Goal: Task Accomplishment & Management: Manage account settings

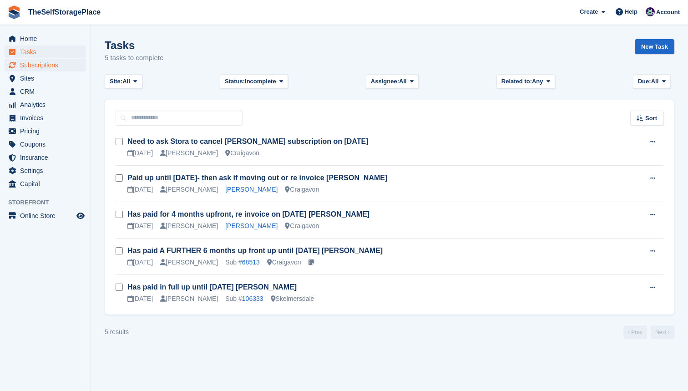
click at [49, 65] on span "Subscriptions" at bounding box center [47, 65] width 55 height 13
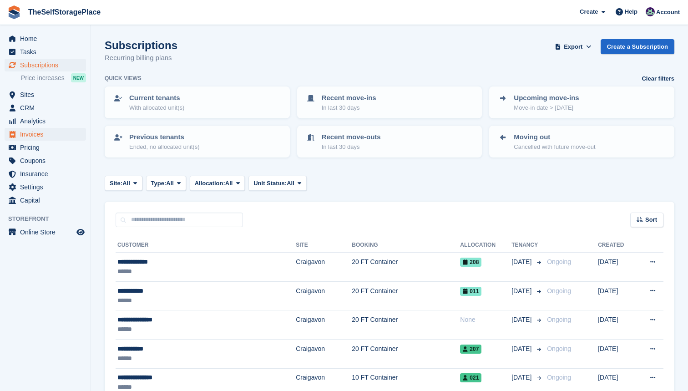
click at [45, 132] on span "Invoices" at bounding box center [47, 134] width 55 height 13
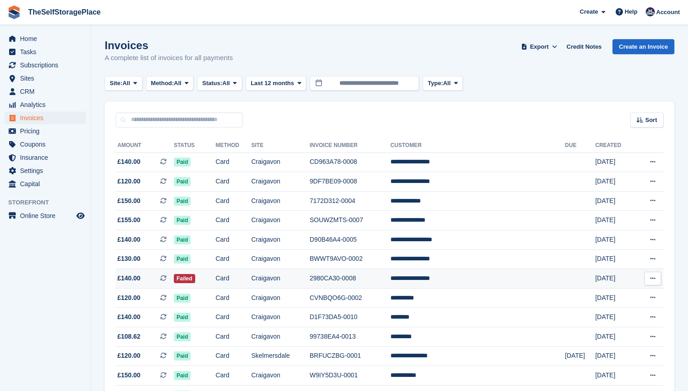
click at [309, 281] on td "Craigavon" at bounding box center [280, 279] width 58 height 20
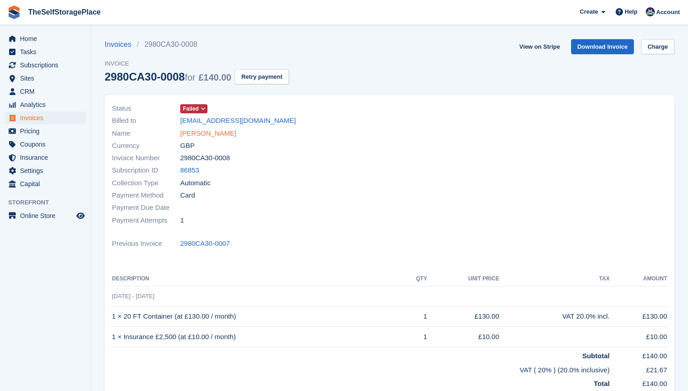
click at [220, 133] on link "[PERSON_NAME]" at bounding box center [208, 133] width 56 height 10
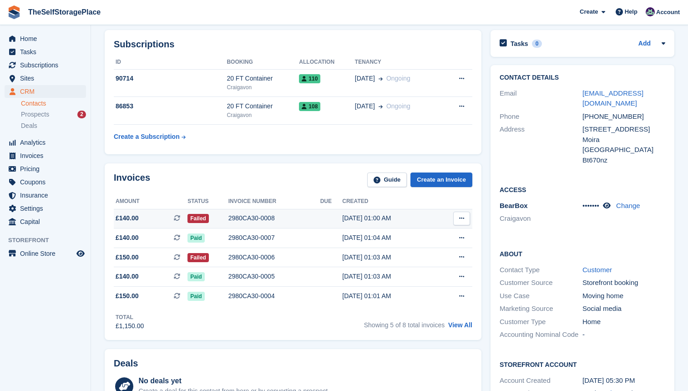
scroll to position [33, 0]
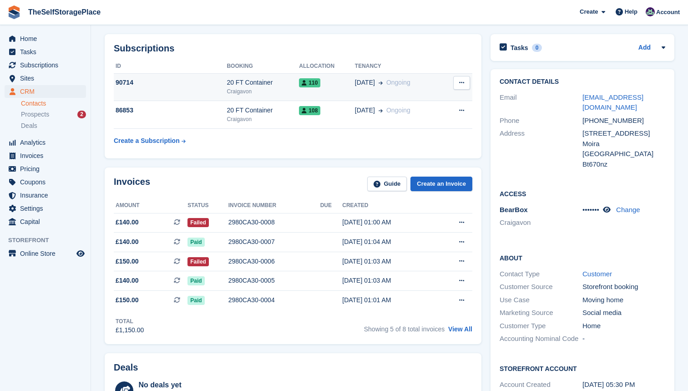
click at [255, 91] on div "Craigavon" at bounding box center [262, 91] width 72 height 8
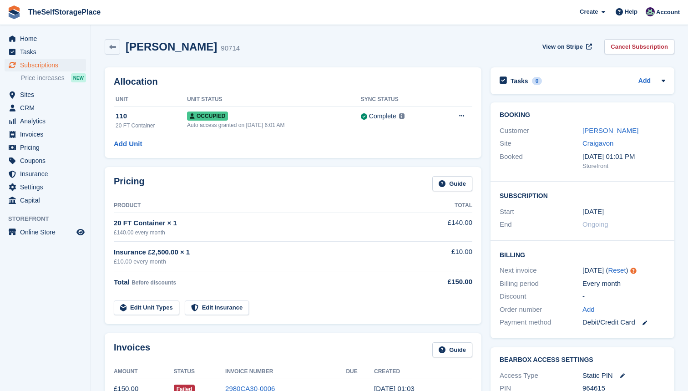
click at [122, 48] on div "Siobhan McCormick 90714" at bounding box center [180, 46] width 120 height 13
click at [112, 50] on icon at bounding box center [112, 47] width 7 height 7
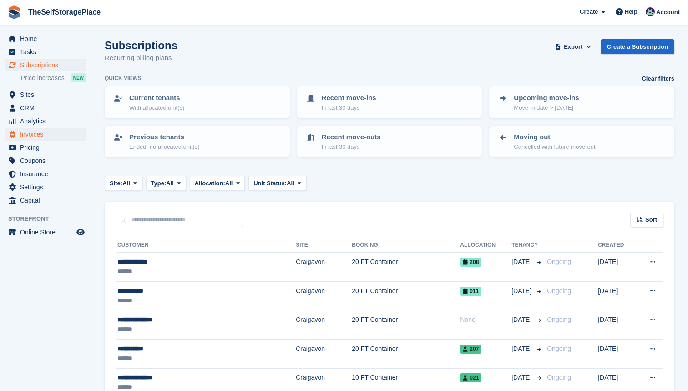
click at [38, 134] on span "Invoices" at bounding box center [47, 134] width 55 height 13
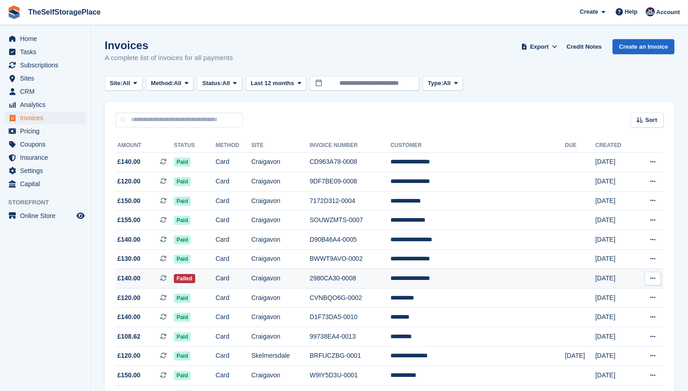
click at [252, 280] on td "Card" at bounding box center [234, 279] width 36 height 20
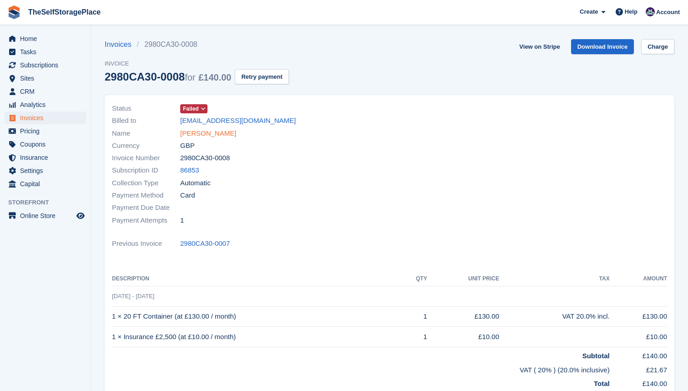
click at [221, 135] on link "[PERSON_NAME]" at bounding box center [208, 133] width 56 height 10
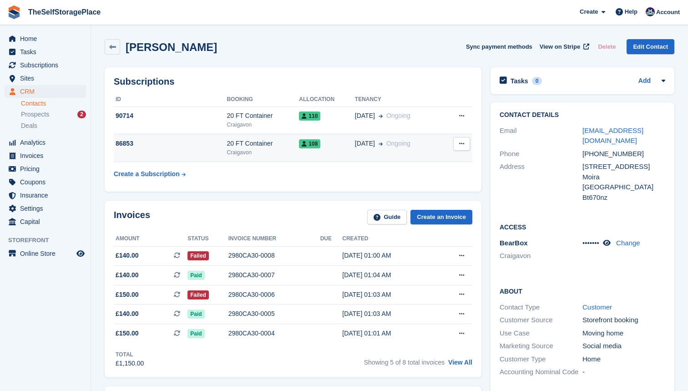
click at [224, 151] on td "86853" at bounding box center [170, 148] width 113 height 28
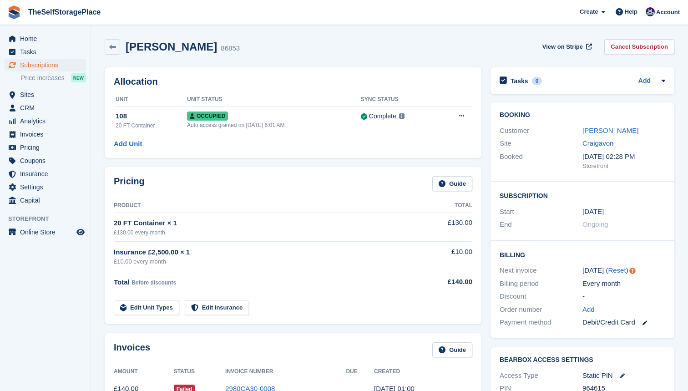
drag, startPoint x: 226, startPoint y: 47, endPoint x: 126, endPoint y: 42, distance: 99.3
click at [126, 42] on h2 "[PERSON_NAME]" at bounding box center [171, 46] width 91 height 12
copy h2 "[PERSON_NAME]"
click at [43, 135] on span "Invoices" at bounding box center [47, 134] width 55 height 13
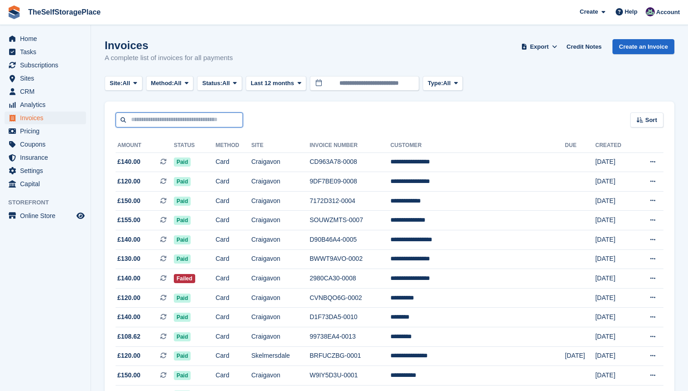
click at [184, 123] on input "text" at bounding box center [179, 119] width 127 height 15
type input "**********"
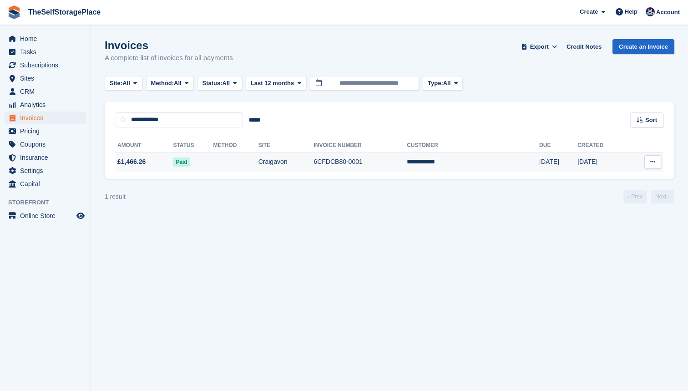
click at [257, 161] on td at bounding box center [235, 161] width 45 height 19
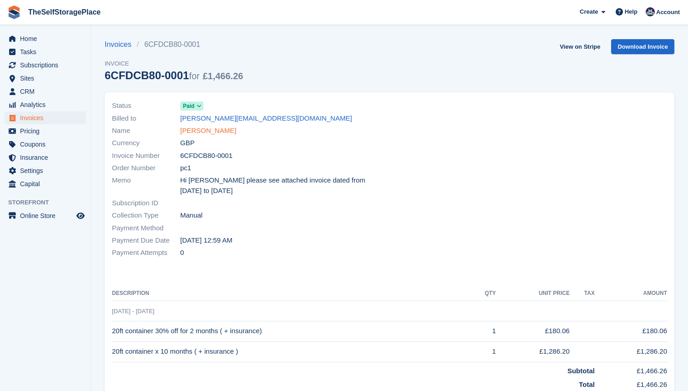
click at [206, 127] on link "[PERSON_NAME]" at bounding box center [208, 131] width 56 height 10
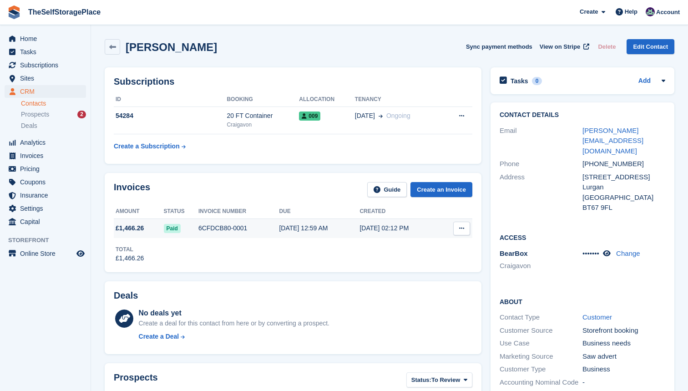
click at [313, 228] on div "21 Aug, 12:59 AM" at bounding box center [319, 228] width 81 height 10
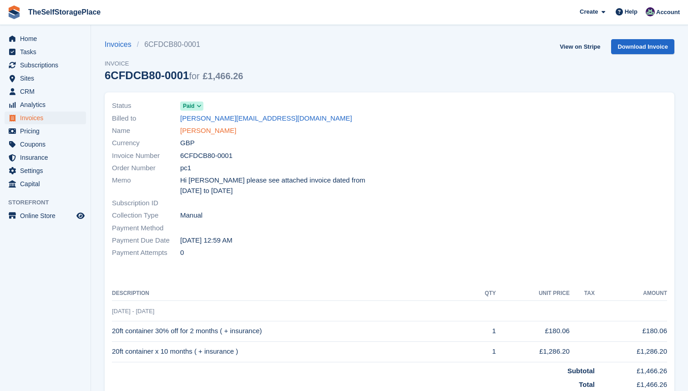
click at [206, 128] on link "Paul Carvill" at bounding box center [208, 131] width 56 height 10
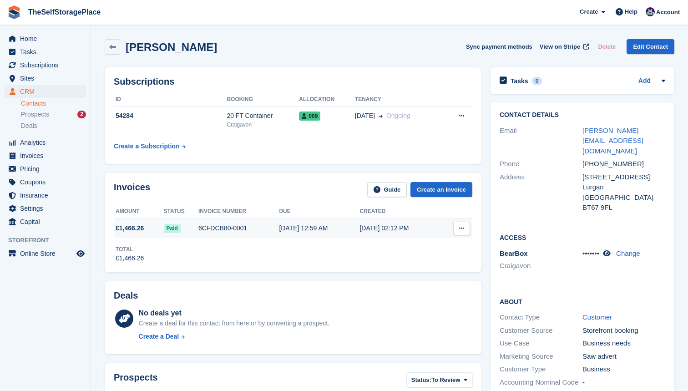
click at [229, 231] on div "6CFDCB80-0001" at bounding box center [238, 228] width 81 height 10
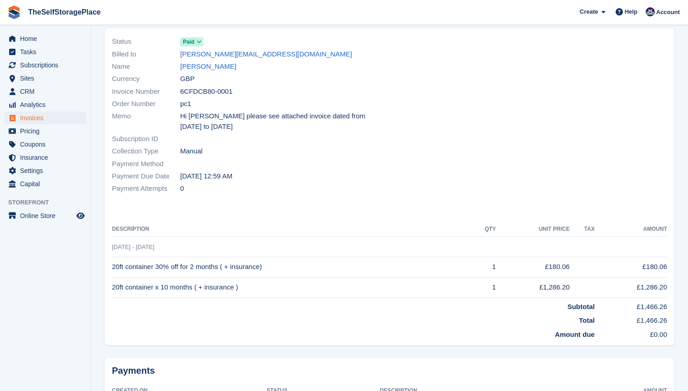
scroll to position [68, 0]
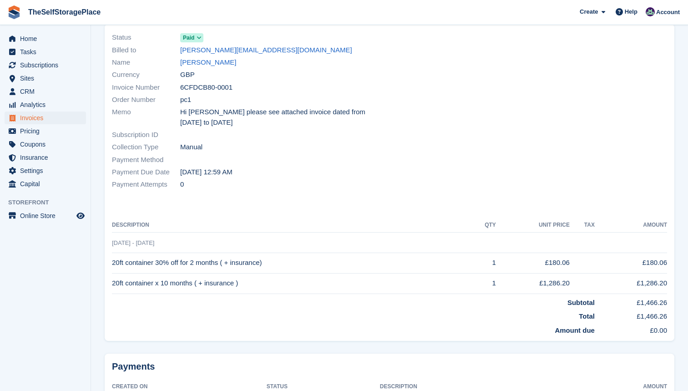
click at [39, 121] on span "Invoices" at bounding box center [47, 117] width 55 height 13
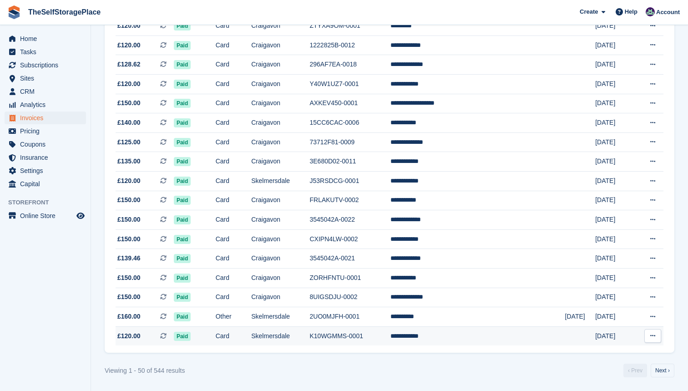
scroll to position [798, 0]
click at [666, 376] on link "Next ›" at bounding box center [662, 370] width 24 height 14
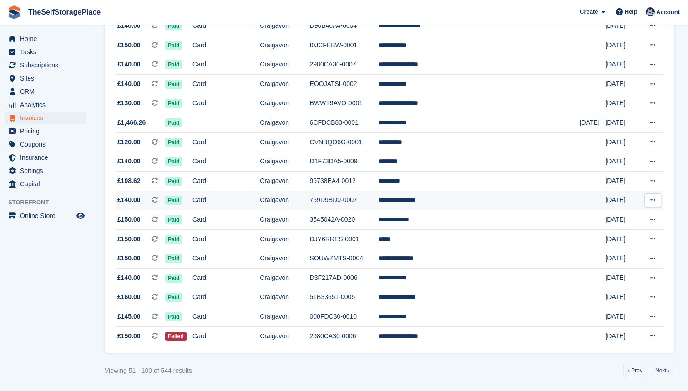
scroll to position [798, 0]
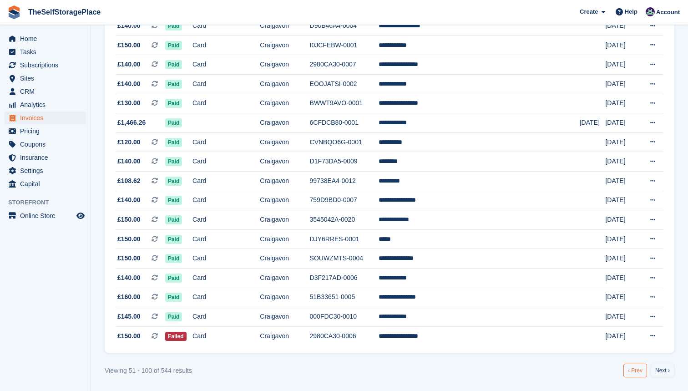
click at [638, 371] on link "‹ Prev" at bounding box center [635, 370] width 24 height 14
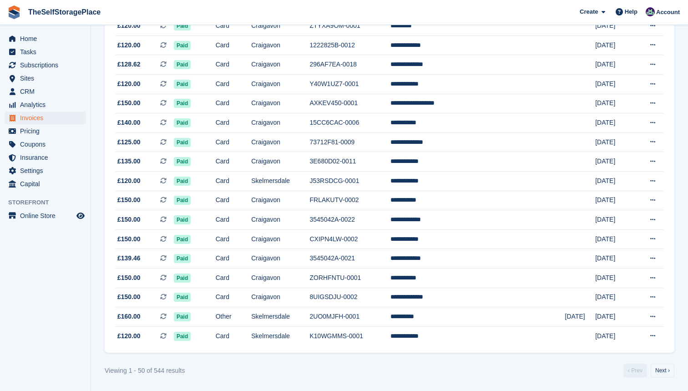
click at [49, 121] on span "Invoices" at bounding box center [47, 117] width 55 height 13
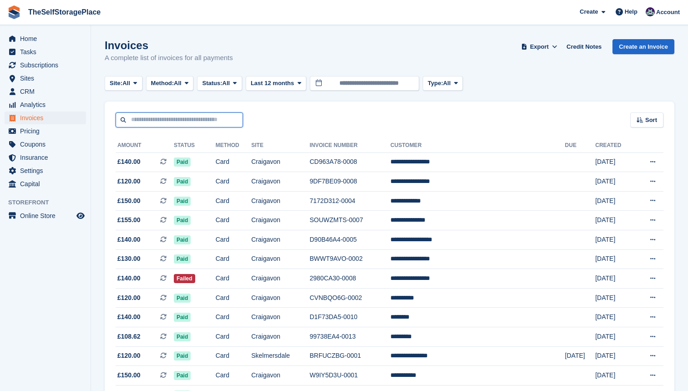
click at [181, 118] on input "text" at bounding box center [179, 119] width 127 height 15
type input "****"
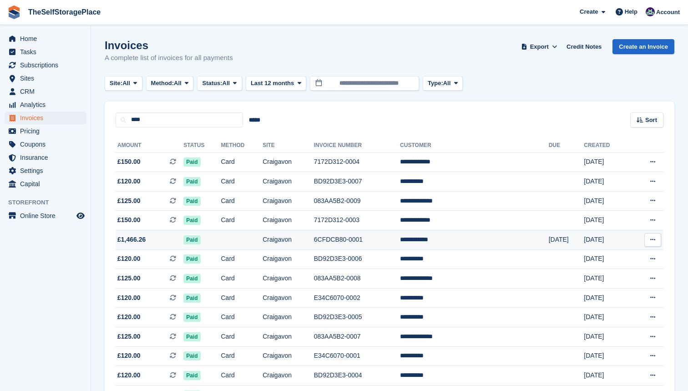
click at [312, 244] on td "Craigavon" at bounding box center [287, 240] width 51 height 20
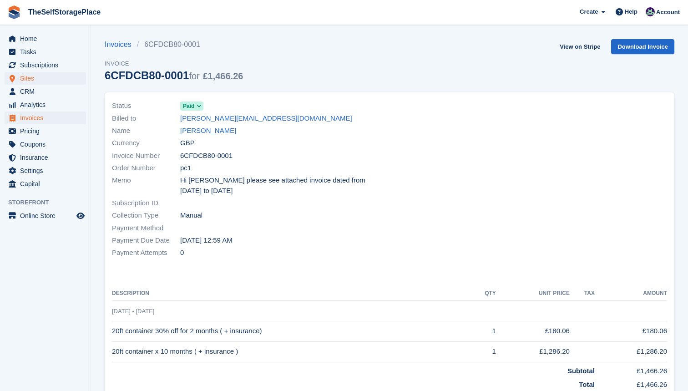
click at [34, 77] on span "Sites" at bounding box center [47, 78] width 55 height 13
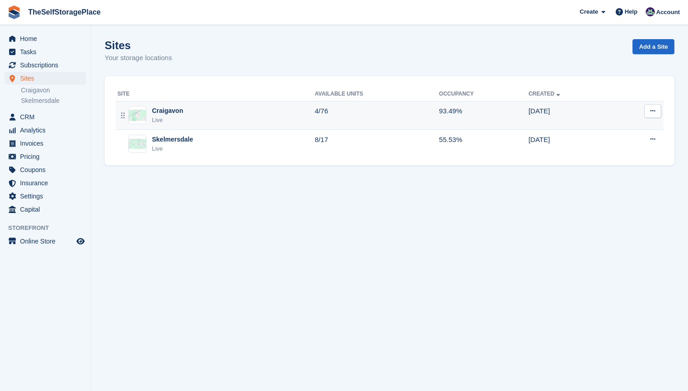
click at [252, 112] on div "Craigavon Live" at bounding box center [215, 115] width 197 height 19
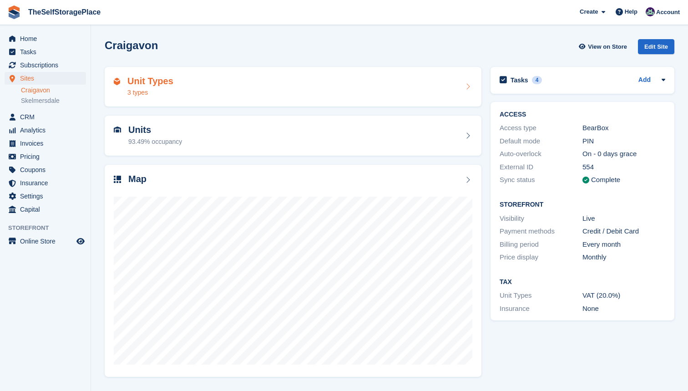
click at [300, 93] on div "Unit Types 3 types" at bounding box center [293, 87] width 358 height 22
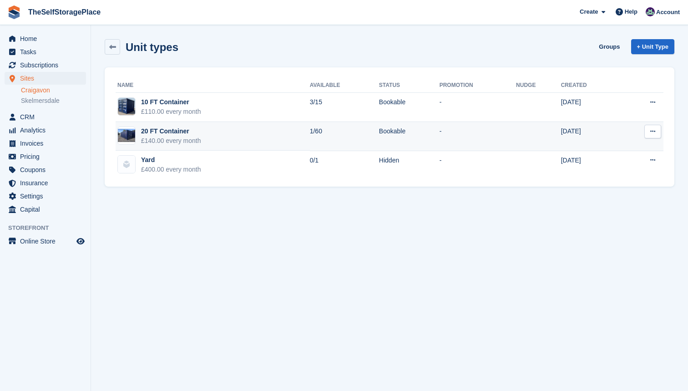
click at [246, 142] on td "20 FT Container £140.00 every month" at bounding box center [213, 136] width 194 height 29
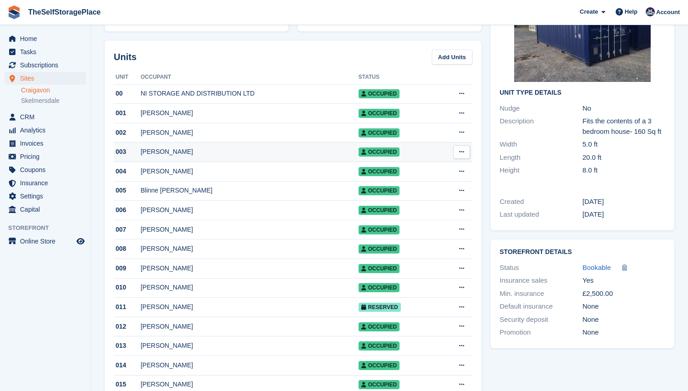
scroll to position [101, 0]
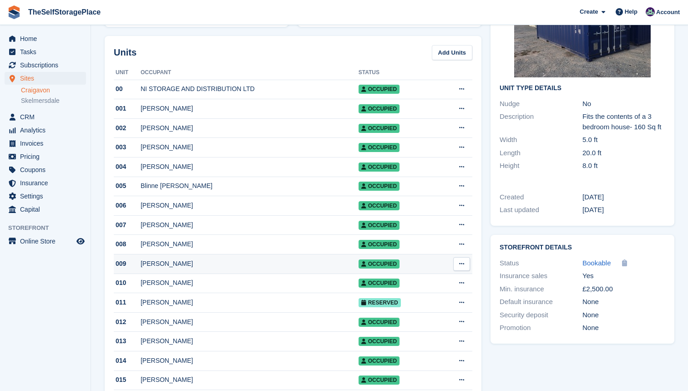
click at [203, 268] on div "[PERSON_NAME]" at bounding box center [250, 264] width 218 height 10
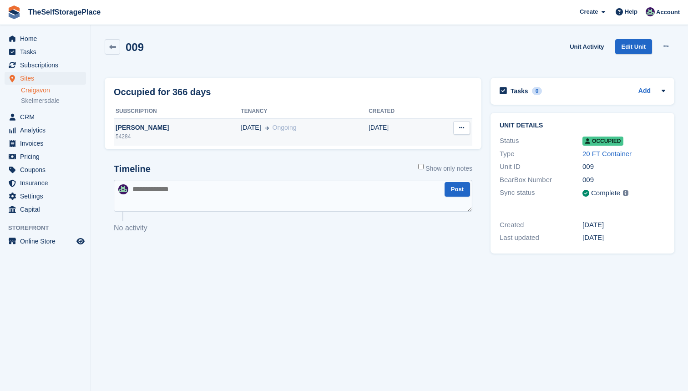
click at [193, 134] on div "54284" at bounding box center [177, 136] width 127 height 8
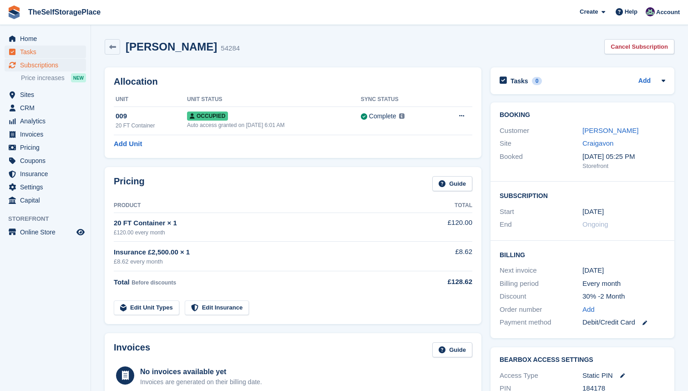
click at [40, 53] on span "Tasks" at bounding box center [47, 51] width 55 height 13
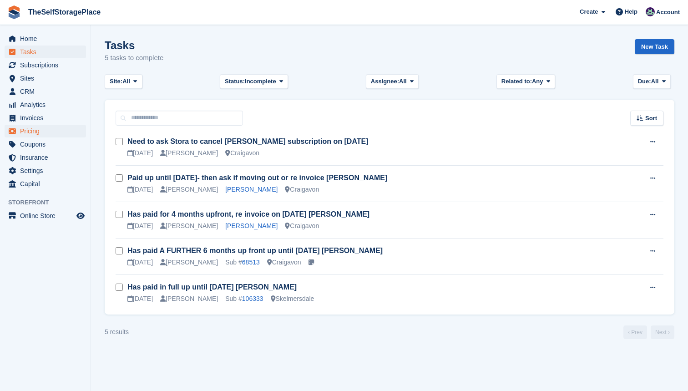
click at [39, 133] on span "Pricing" at bounding box center [47, 131] width 55 height 13
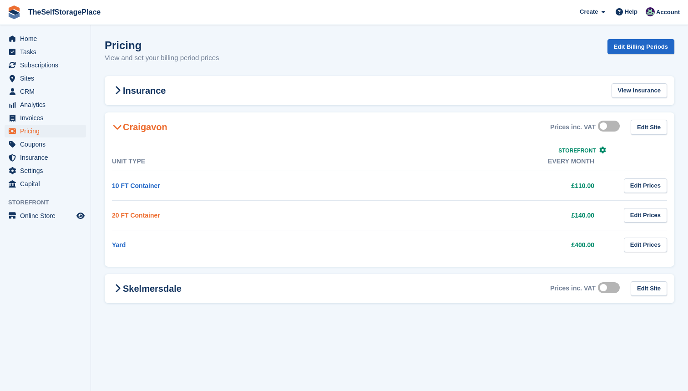
click at [151, 213] on link "20 FT Container" at bounding box center [136, 214] width 48 height 7
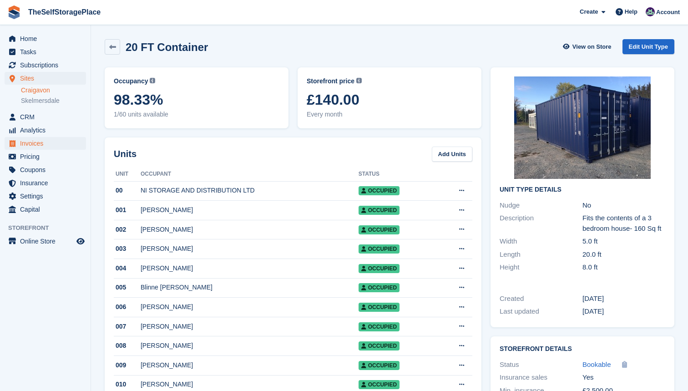
click at [40, 146] on span "Invoices" at bounding box center [47, 143] width 55 height 13
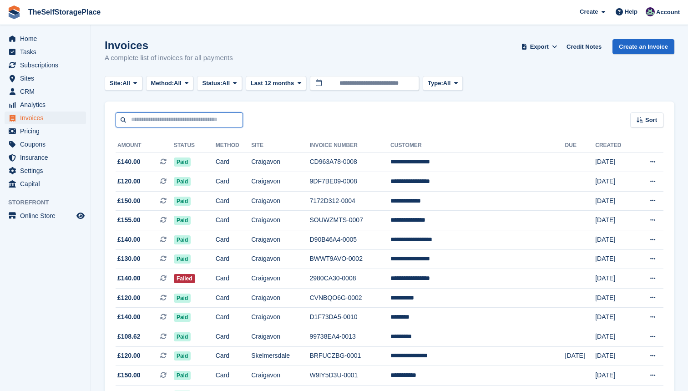
click at [220, 119] on input "text" at bounding box center [179, 119] width 127 height 15
type input "****"
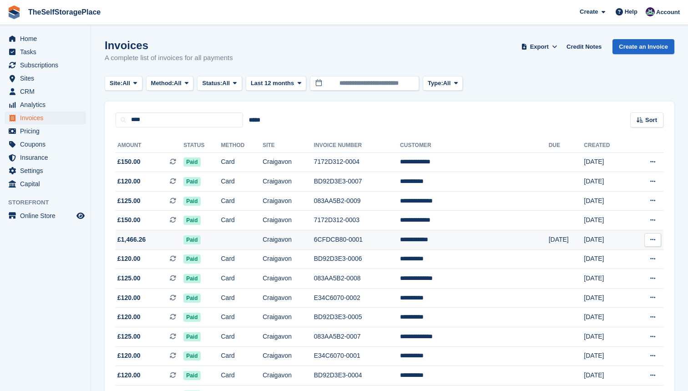
click at [379, 244] on td "6CFDCB80-0001" at bounding box center [357, 240] width 86 height 20
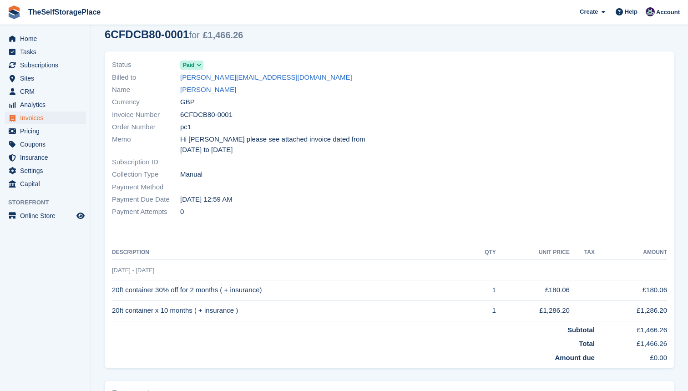
scroll to position [42, 0]
click at [28, 35] on span "Home" at bounding box center [47, 38] width 55 height 13
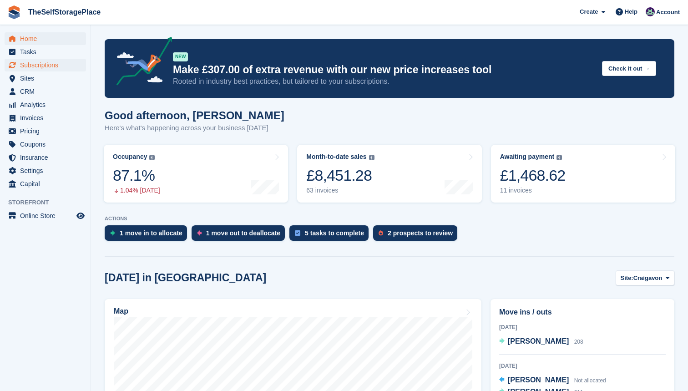
click at [44, 68] on span "Subscriptions" at bounding box center [47, 65] width 55 height 13
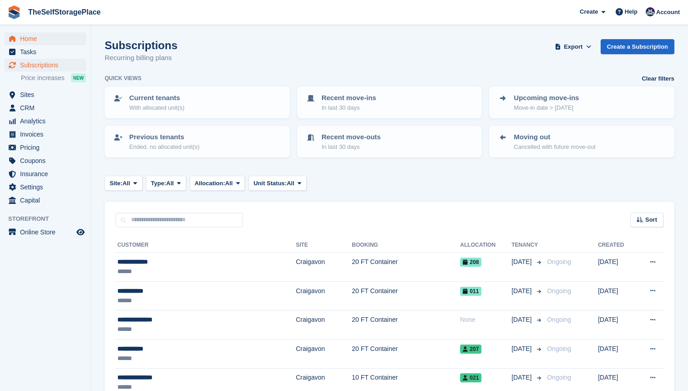
click at [35, 44] on span "Home" at bounding box center [47, 38] width 55 height 13
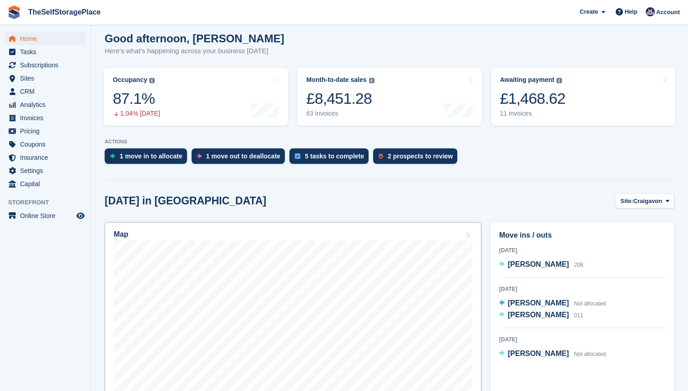
scroll to position [116, 0]
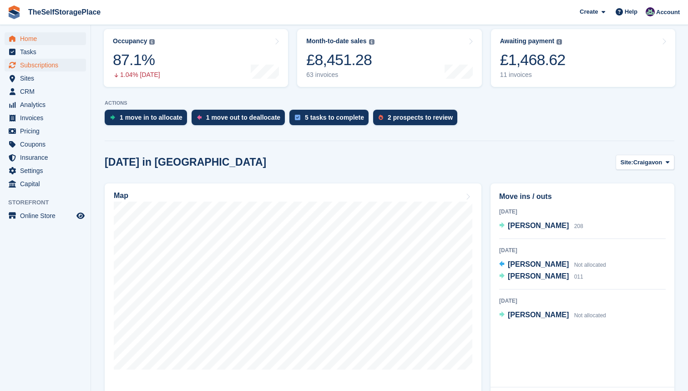
click at [38, 67] on span "Subscriptions" at bounding box center [47, 65] width 55 height 13
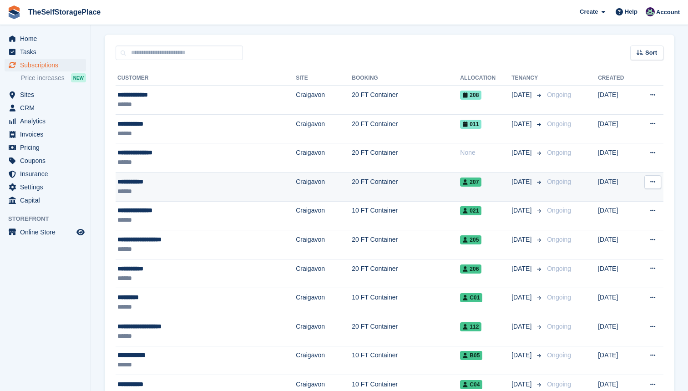
scroll to position [177, 0]
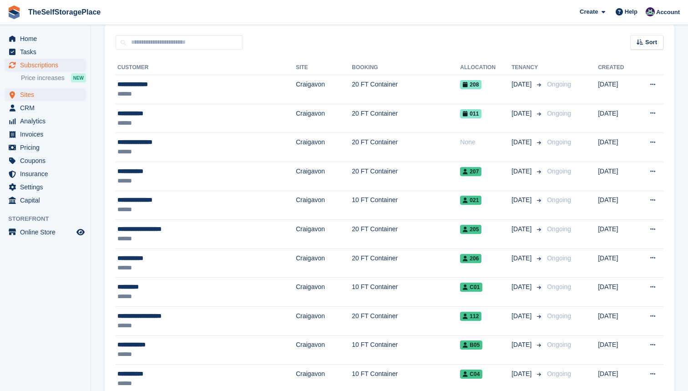
click at [40, 94] on span "Sites" at bounding box center [47, 94] width 55 height 13
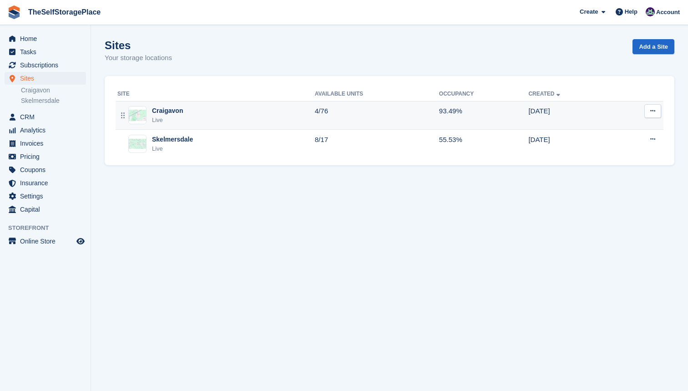
click at [196, 126] on td "Craigavon Live" at bounding box center [215, 115] width 199 height 29
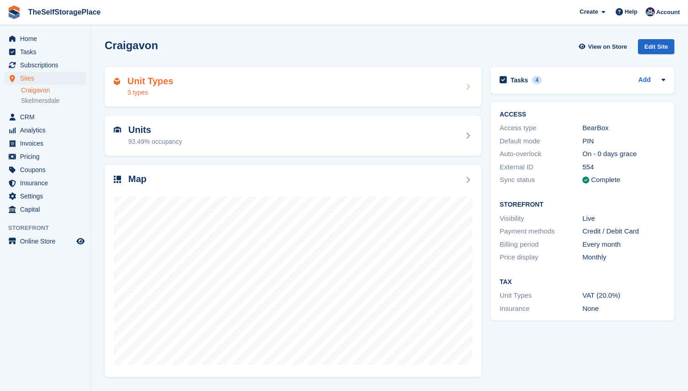
click at [221, 98] on div "Unit Types 3 types" at bounding box center [293, 87] width 377 height 40
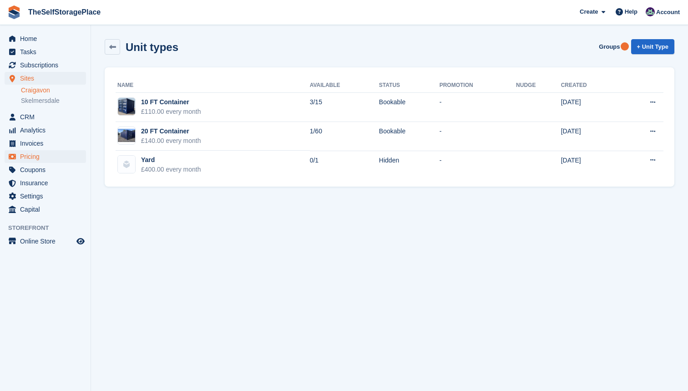
click at [40, 150] on span "Pricing" at bounding box center [47, 156] width 55 height 13
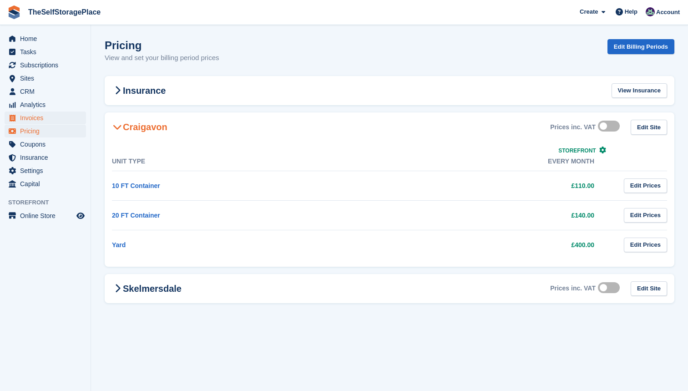
click at [41, 119] on span "Invoices" at bounding box center [47, 117] width 55 height 13
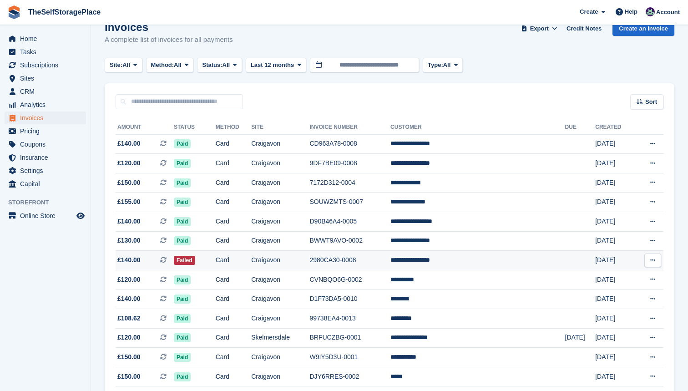
scroll to position [22, 0]
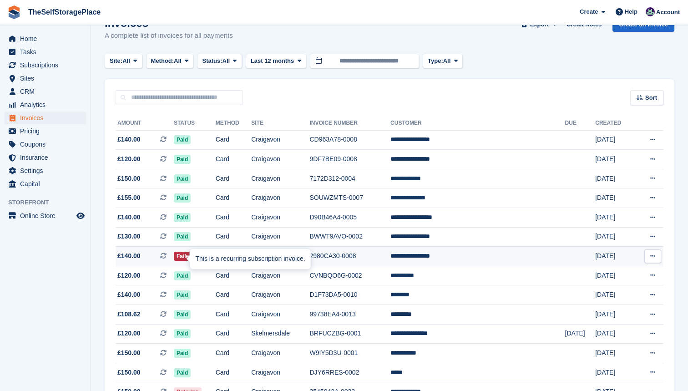
click at [197, 258] on div "This is a recurring subscription invoice." at bounding box center [250, 259] width 121 height 20
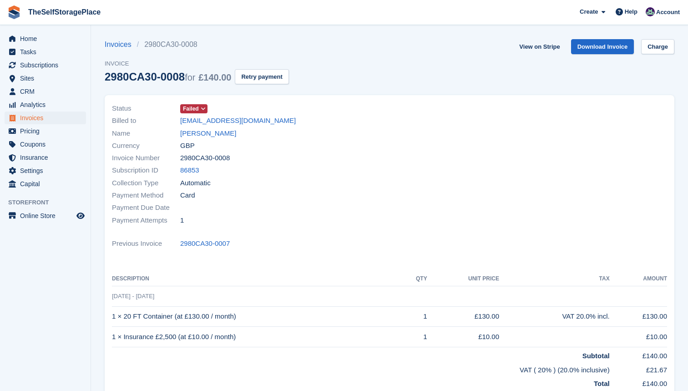
click at [207, 108] on span at bounding box center [203, 108] width 7 height 7
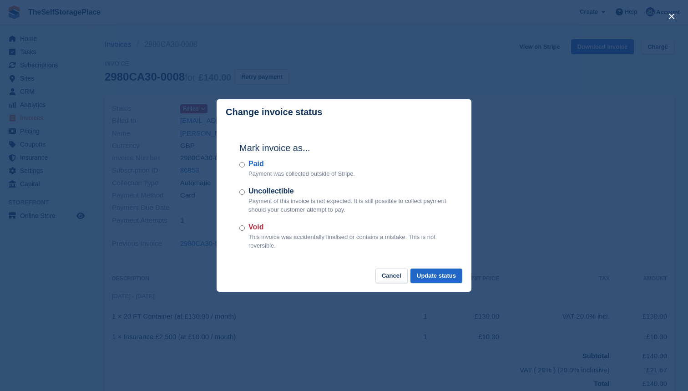
click at [312, 54] on div "close" at bounding box center [344, 195] width 688 height 391
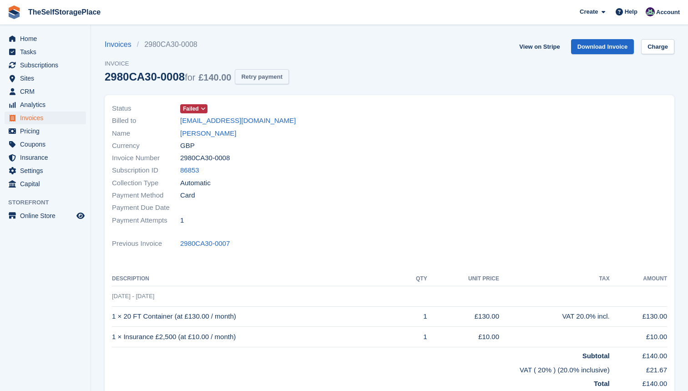
click at [272, 80] on button "Retry payment" at bounding box center [262, 76] width 54 height 15
click at [36, 116] on span "Invoices" at bounding box center [47, 117] width 55 height 13
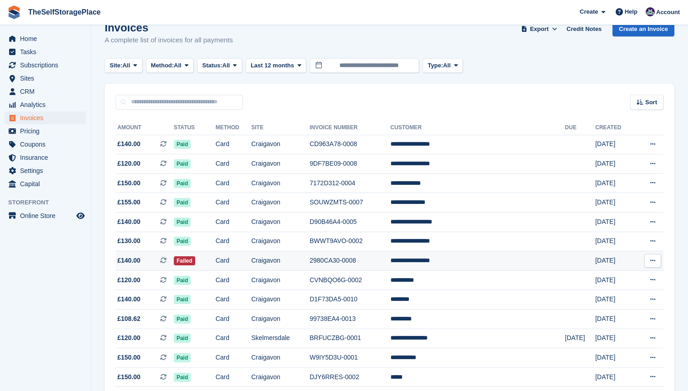
scroll to position [40, 0]
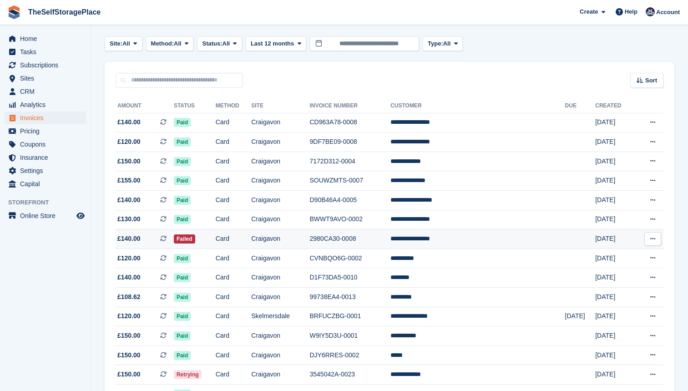
click at [456, 240] on td "**********" at bounding box center [477, 239] width 175 height 20
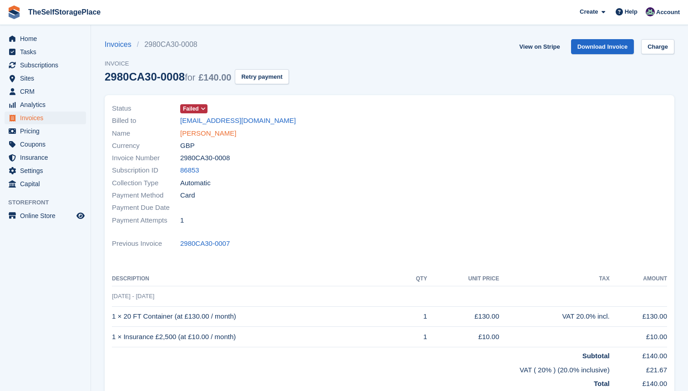
click at [230, 135] on link "Siobhan McCormick" at bounding box center [208, 133] width 56 height 10
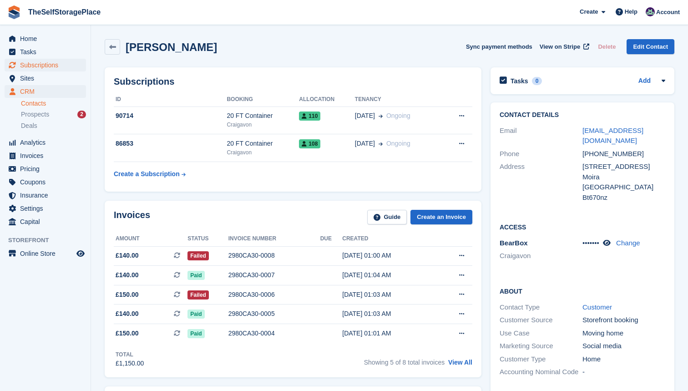
click at [52, 66] on span "Subscriptions" at bounding box center [47, 65] width 55 height 13
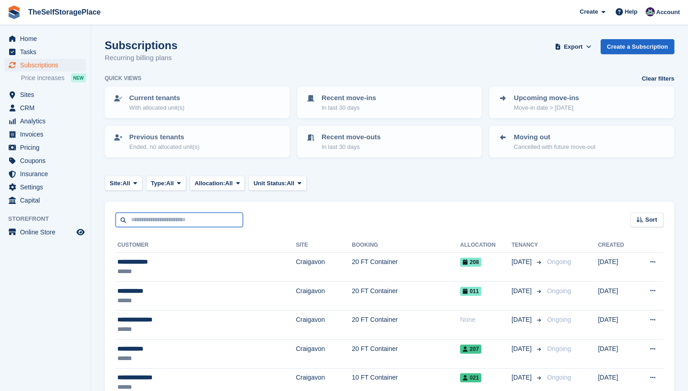
click at [192, 221] on input "text" at bounding box center [179, 219] width 127 height 15
type input "**********"
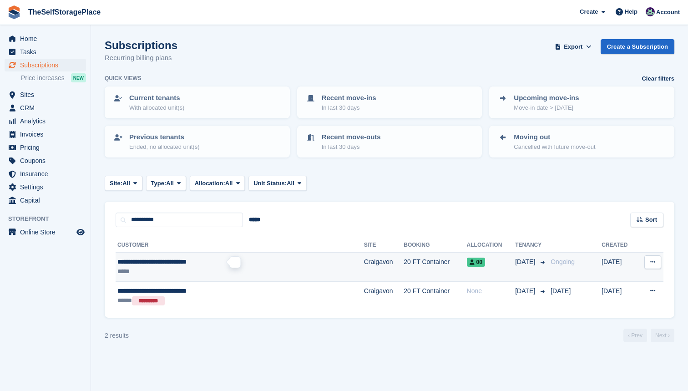
click at [186, 263] on span "**********" at bounding box center [151, 261] width 69 height 6
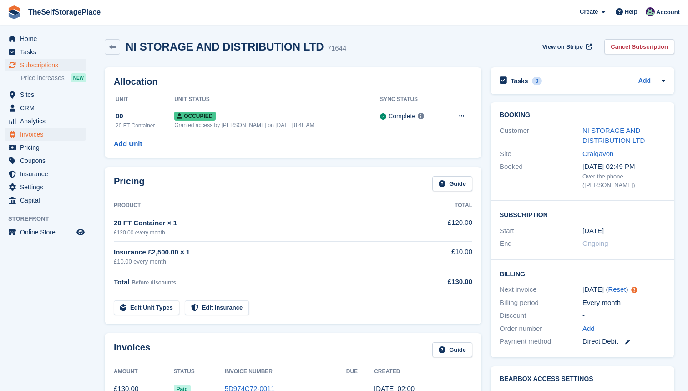
click at [33, 131] on span "Invoices" at bounding box center [47, 134] width 55 height 13
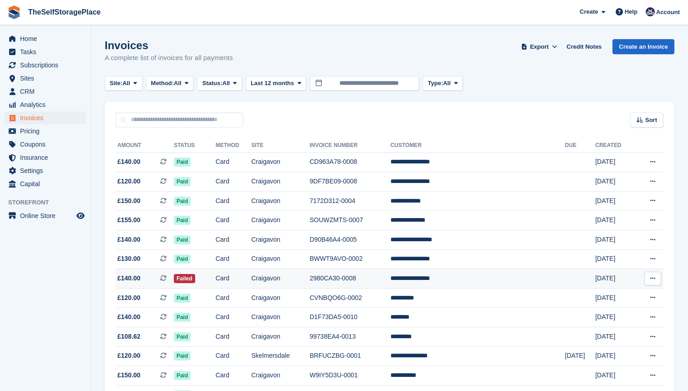
click at [285, 280] on td "Craigavon" at bounding box center [280, 279] width 58 height 20
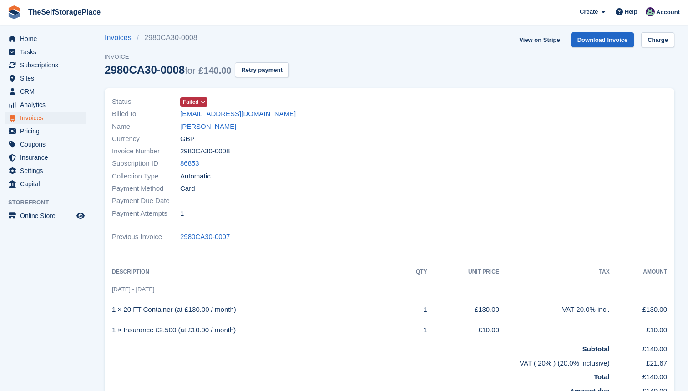
scroll to position [8, 0]
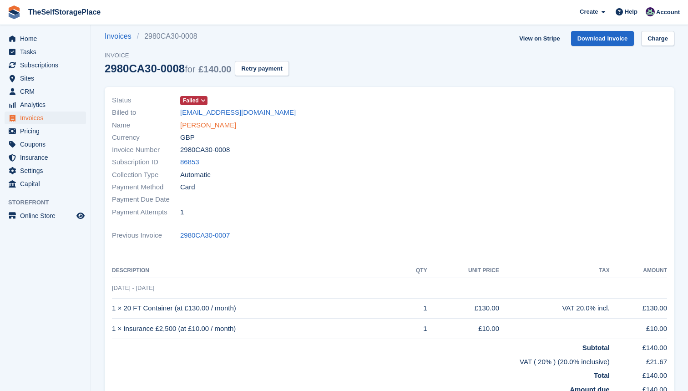
click at [231, 127] on link "[PERSON_NAME]" at bounding box center [208, 125] width 56 height 10
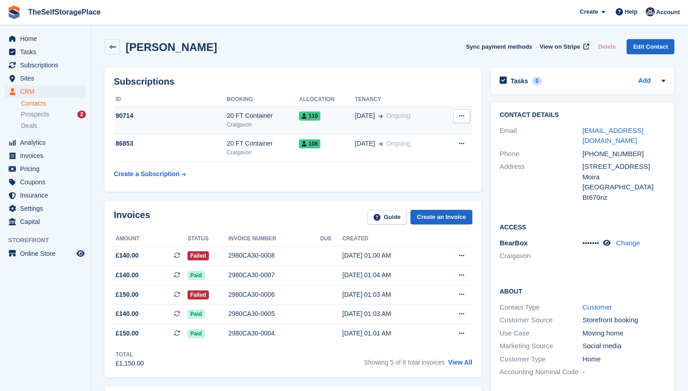
scroll to position [0, 0]
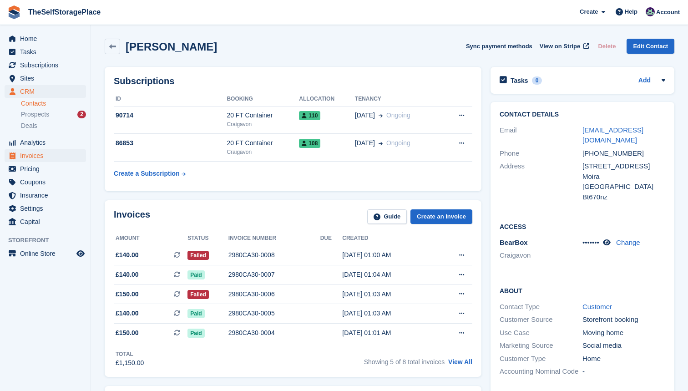
click at [40, 153] on span "Invoices" at bounding box center [47, 155] width 55 height 13
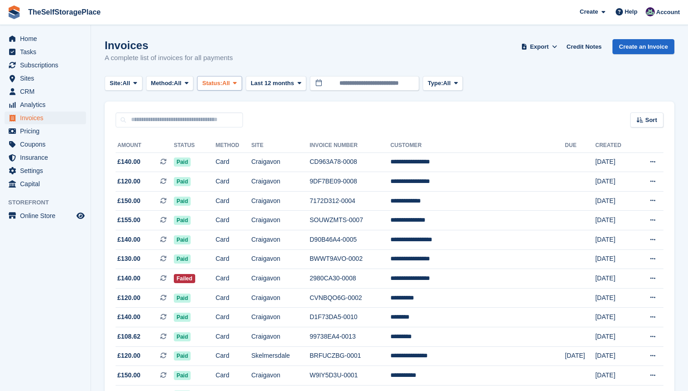
click at [237, 81] on icon at bounding box center [235, 83] width 4 height 6
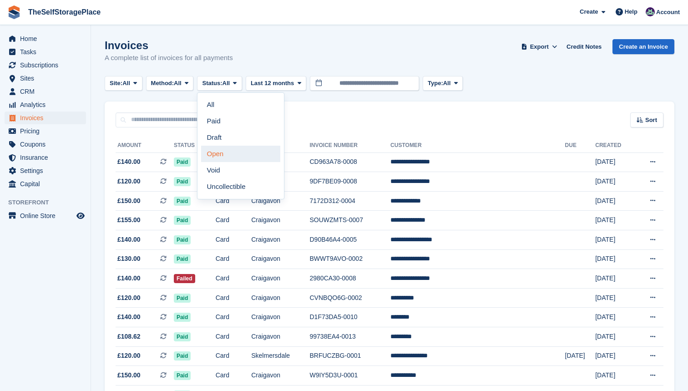
click at [234, 154] on link "Open" at bounding box center [240, 154] width 79 height 16
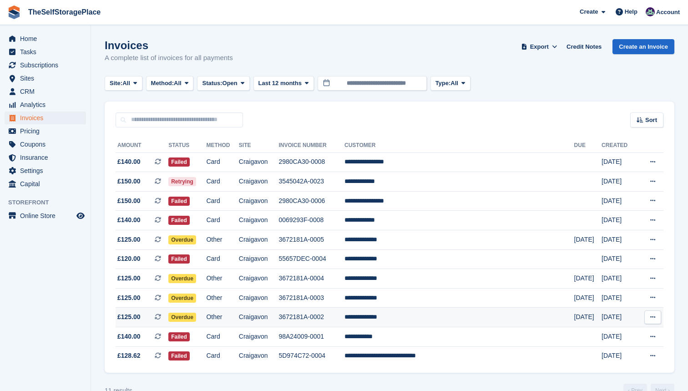
click at [649, 320] on button at bounding box center [652, 317] width 17 height 14
click at [196, 319] on span "Overdue" at bounding box center [182, 316] width 28 height 9
click at [261, 321] on td "Craigavon" at bounding box center [259, 317] width 40 height 20
click at [615, 298] on td "10 Mar" at bounding box center [618, 298] width 35 height 20
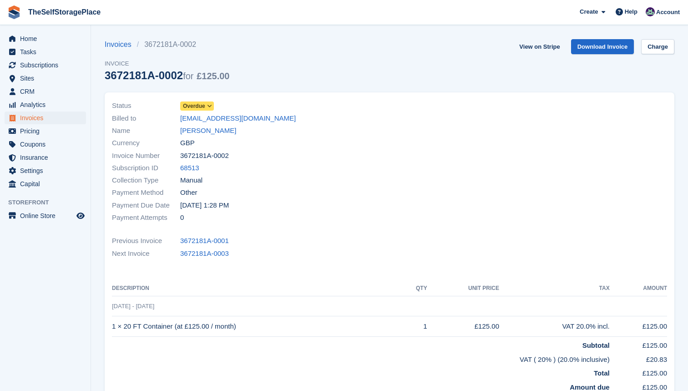
click at [212, 106] on icon at bounding box center [209, 105] width 5 height 5
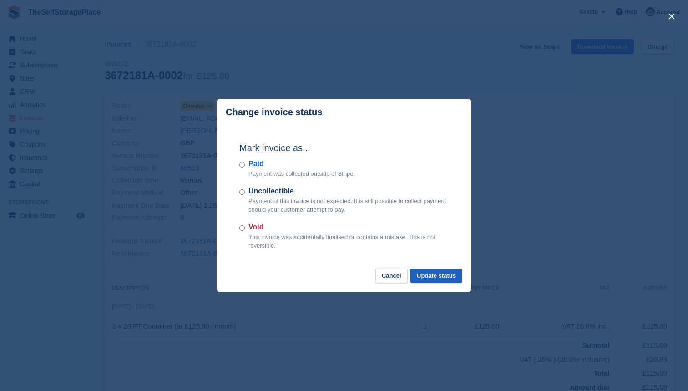
click at [423, 276] on button "Update status" at bounding box center [436, 275] width 52 height 15
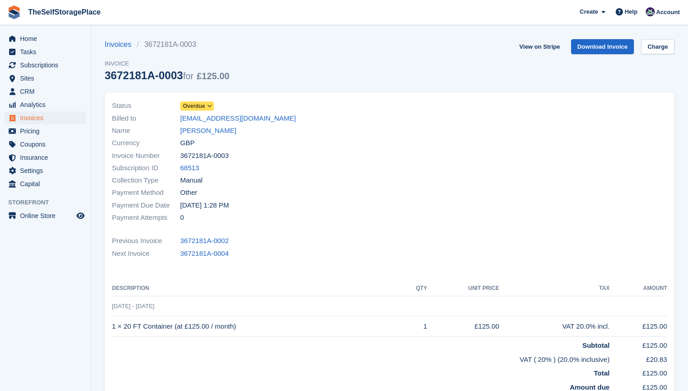
click at [211, 104] on icon at bounding box center [209, 105] width 5 height 5
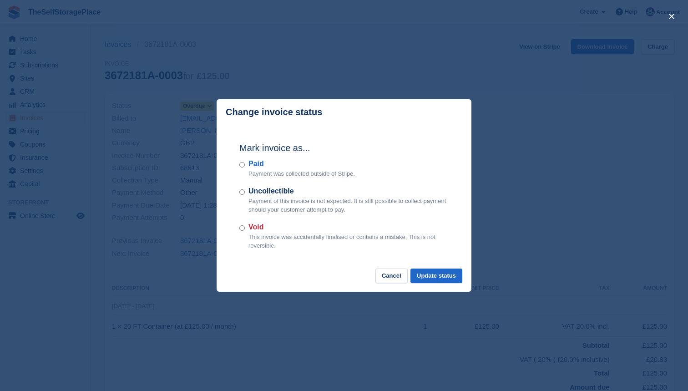
click at [246, 162] on div "Paid Payment was collected outside of Stripe." at bounding box center [343, 168] width 209 height 20
click at [424, 266] on div "Mark invoice as... Paid Payment was collected outside of Stripe. Uncollectible …" at bounding box center [343, 196] width 227 height 143
click at [424, 269] on button "Update status" at bounding box center [436, 275] width 52 height 15
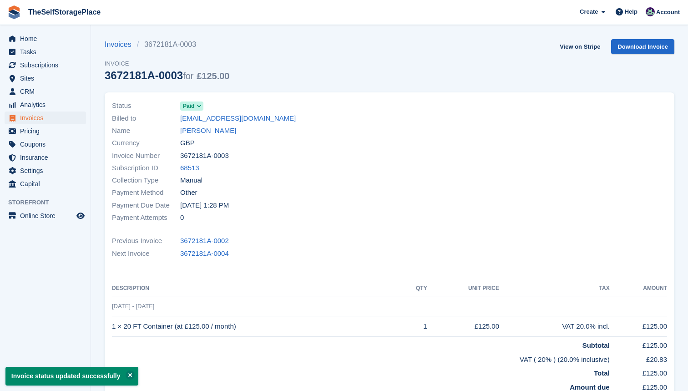
click at [30, 120] on span "Invoices" at bounding box center [47, 117] width 55 height 13
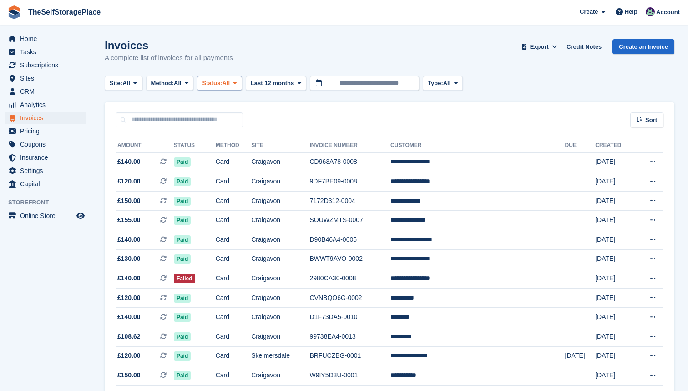
click at [238, 84] on span at bounding box center [234, 83] width 7 height 7
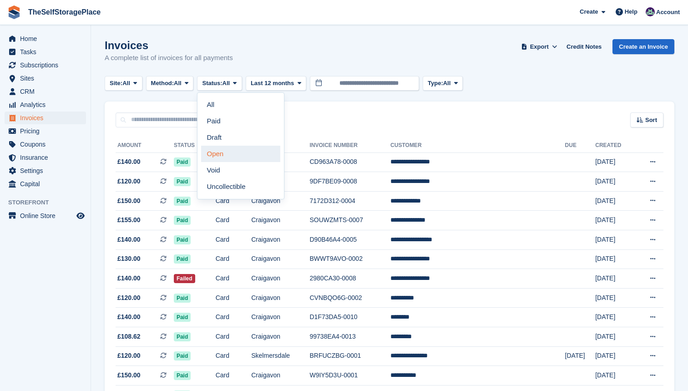
click at [244, 154] on link "Open" at bounding box center [240, 154] width 79 height 16
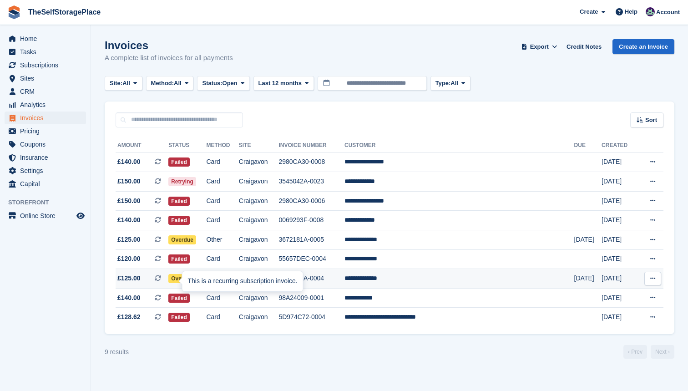
click at [193, 277] on div "This is a recurring subscription invoice." at bounding box center [242, 281] width 121 height 20
click at [238, 284] on td "Other" at bounding box center [222, 279] width 32 height 20
click at [234, 284] on td "Other" at bounding box center [222, 279] width 32 height 20
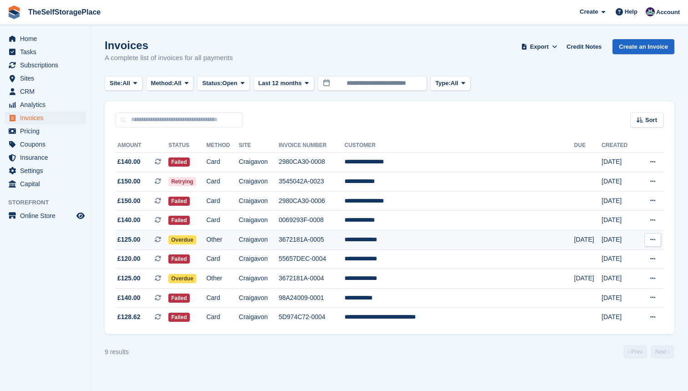
click at [238, 242] on td "Other" at bounding box center [222, 240] width 32 height 20
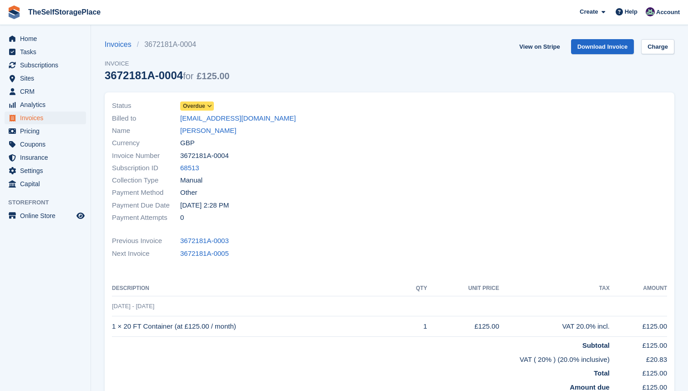
click at [207, 107] on span at bounding box center [209, 105] width 7 height 7
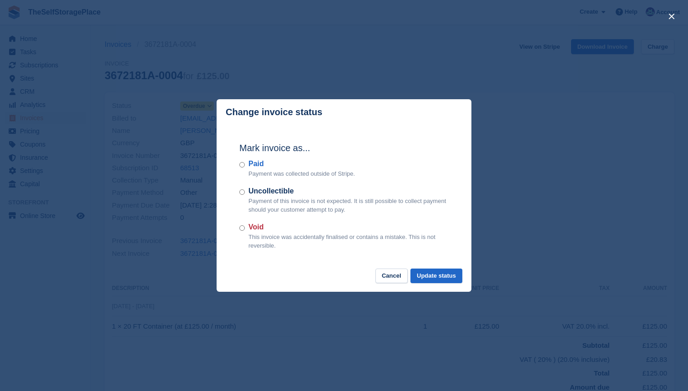
click at [245, 163] on div "Paid Payment was collected outside of Stripe." at bounding box center [343, 168] width 209 height 20
click at [421, 271] on button "Update status" at bounding box center [436, 275] width 52 height 15
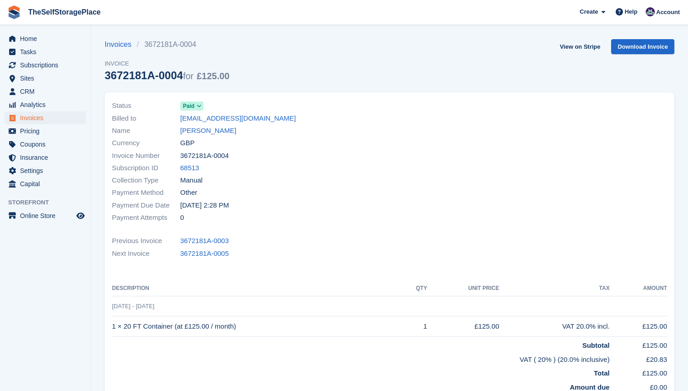
click at [202, 105] on span at bounding box center [199, 105] width 7 height 7
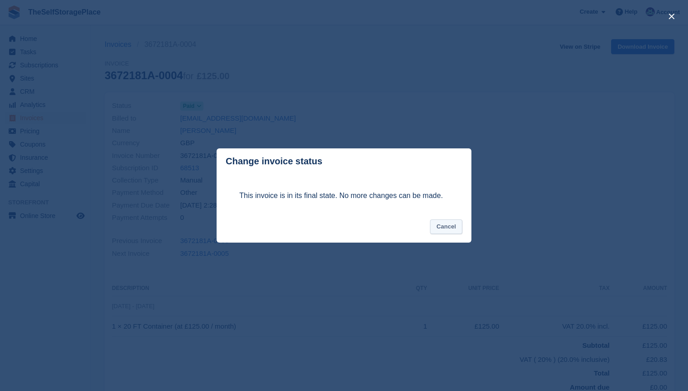
click at [437, 224] on button "Cancel" at bounding box center [446, 226] width 32 height 15
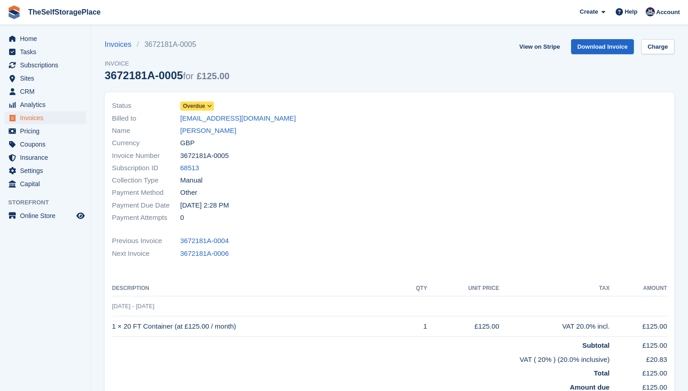
click at [211, 105] on icon at bounding box center [209, 105] width 5 height 5
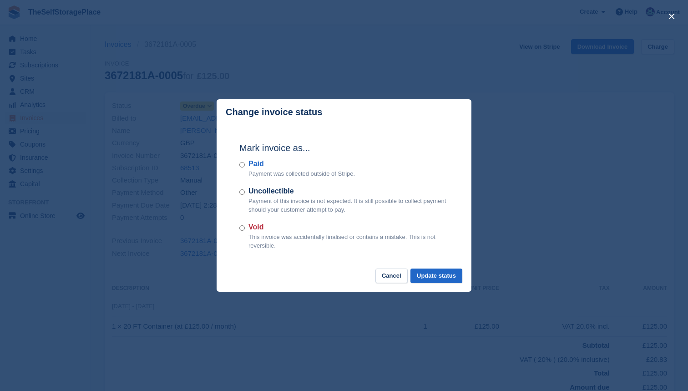
click at [246, 167] on div "Paid Payment was collected outside of Stripe." at bounding box center [343, 168] width 209 height 20
click at [423, 274] on button "Update status" at bounding box center [436, 275] width 52 height 15
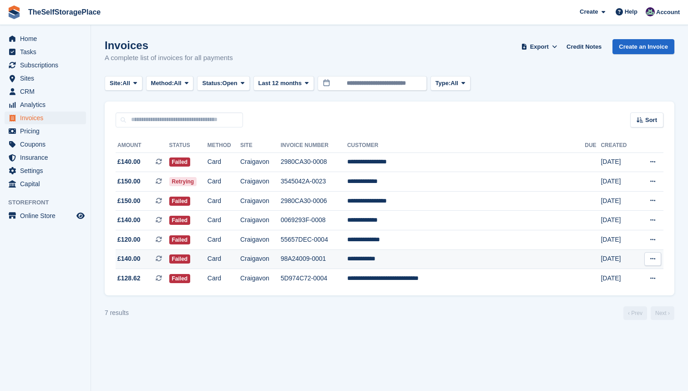
click at [393, 262] on td "**********" at bounding box center [465, 259] width 237 height 20
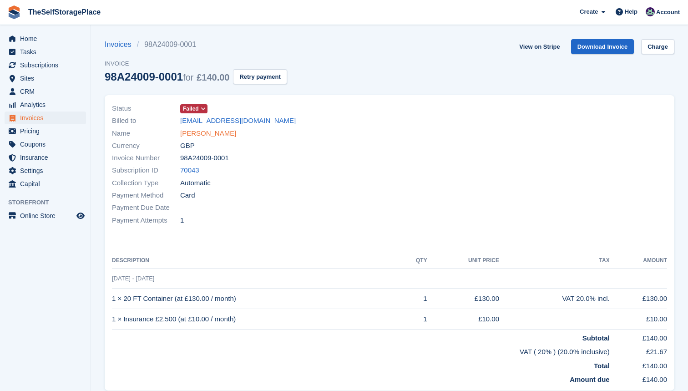
click at [206, 135] on link "[PERSON_NAME]" at bounding box center [208, 133] width 56 height 10
click at [203, 109] on icon at bounding box center [203, 108] width 5 height 5
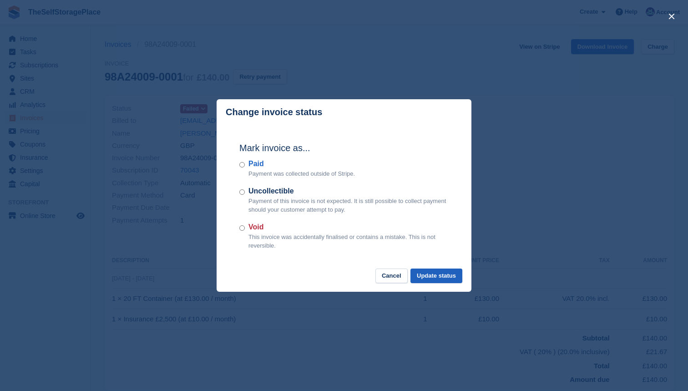
click at [433, 273] on button "Update status" at bounding box center [436, 275] width 52 height 15
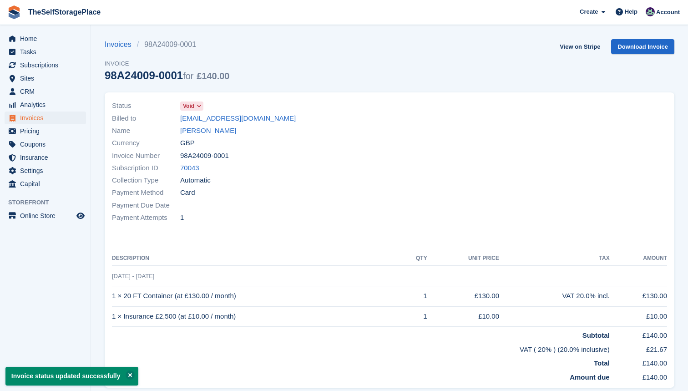
click at [36, 120] on span "Invoices" at bounding box center [47, 117] width 55 height 13
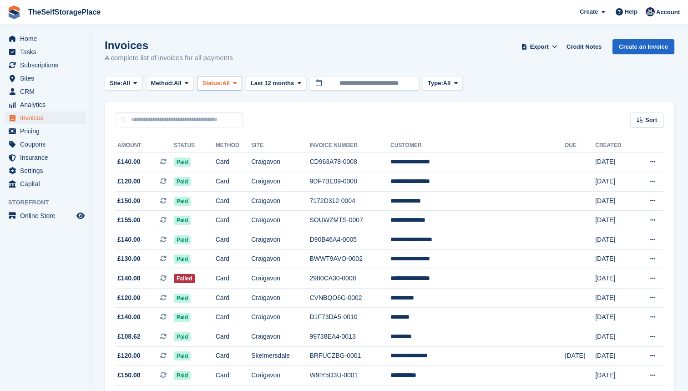
click at [230, 81] on span "All" at bounding box center [226, 83] width 8 height 9
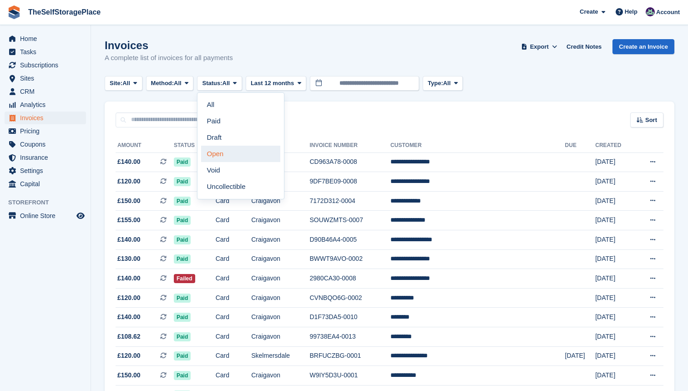
click at [237, 154] on link "Open" at bounding box center [240, 154] width 79 height 16
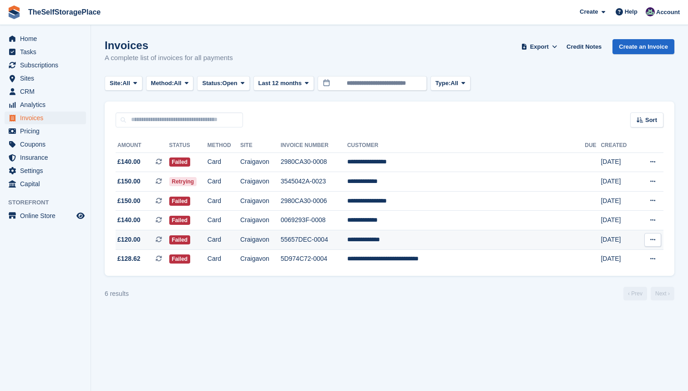
click at [261, 238] on td "Craigavon" at bounding box center [260, 240] width 40 height 20
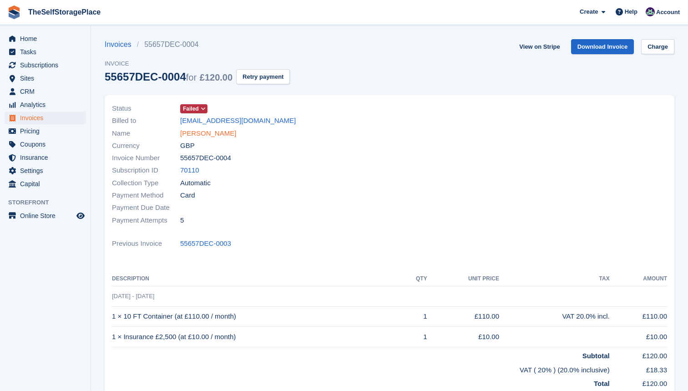
click at [213, 130] on link "[PERSON_NAME]" at bounding box center [208, 133] width 56 height 10
click at [204, 108] on icon at bounding box center [203, 108] width 5 height 5
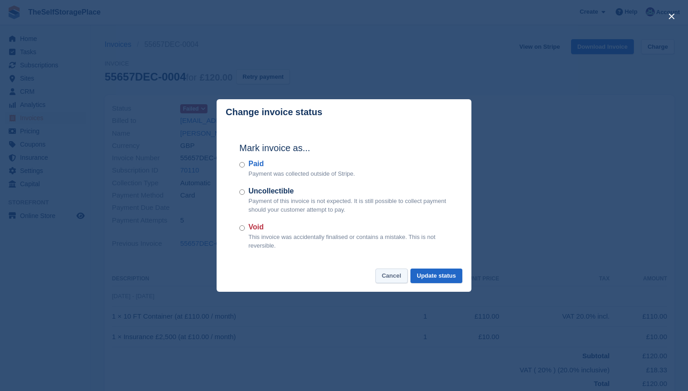
click at [395, 279] on button "Cancel" at bounding box center [391, 275] width 32 height 15
